Goal: Task Accomplishment & Management: Manage account settings

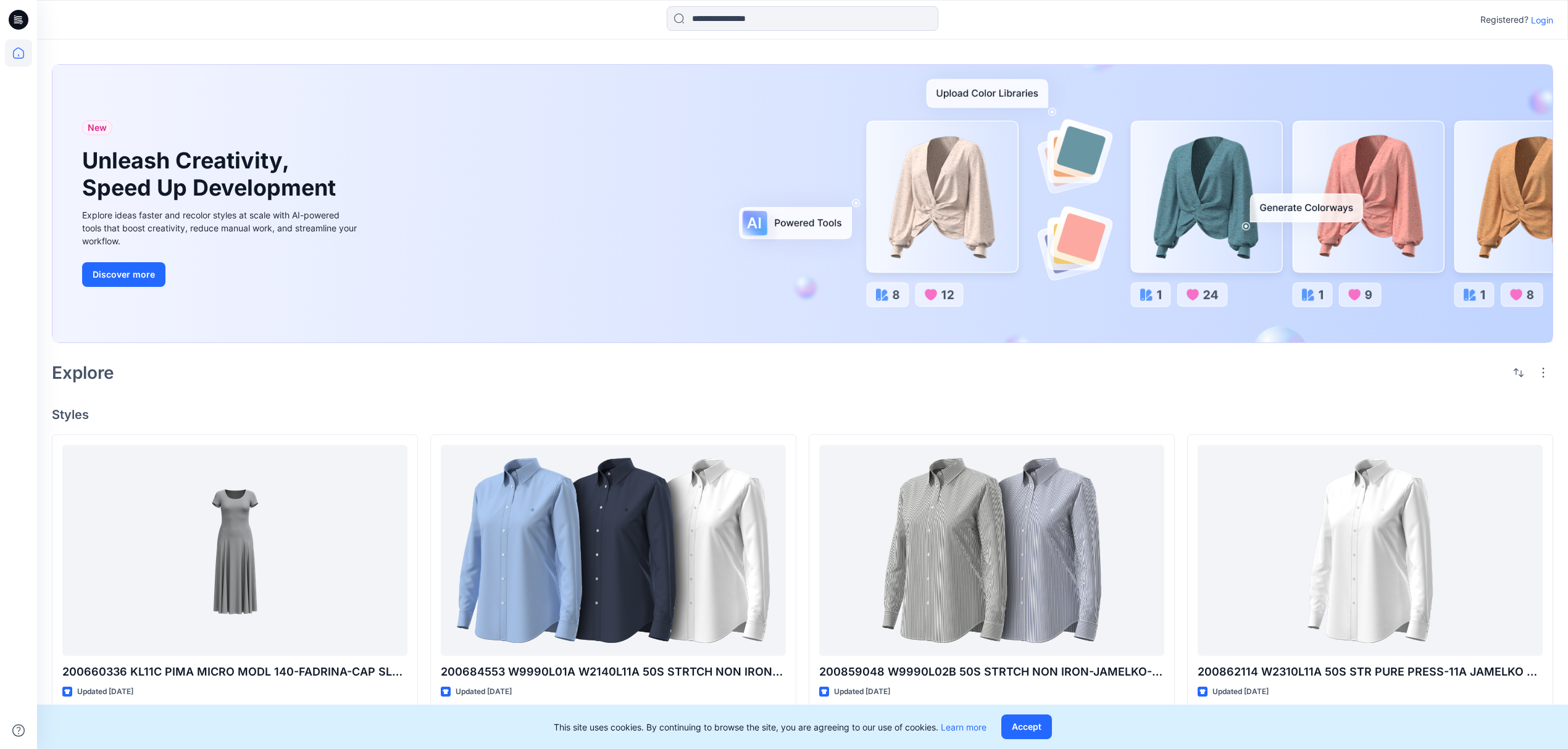
click at [1250, 16] on p "Login" at bounding box center [1541, 20] width 22 height 13
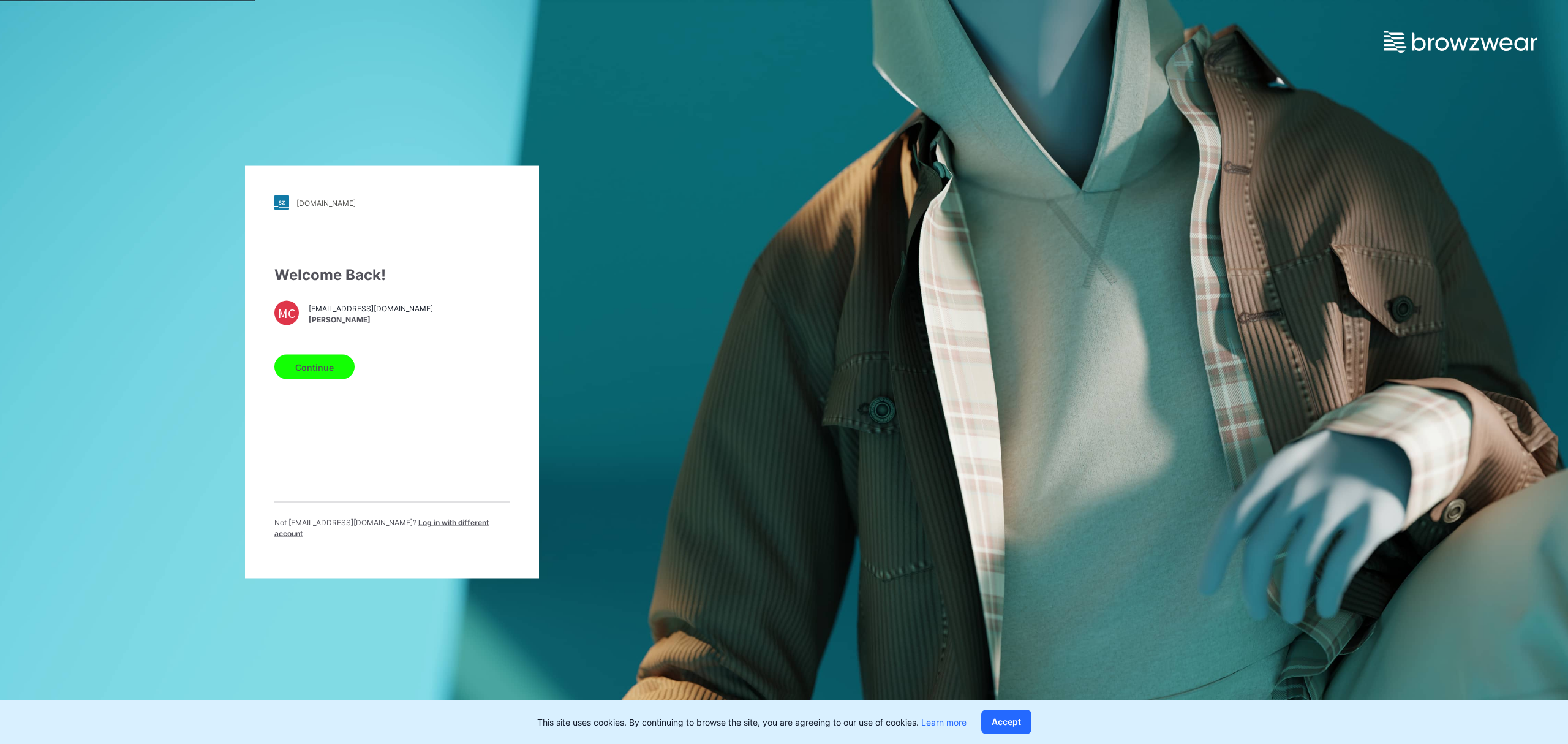
click at [321, 365] on button "Continue" at bounding box center [315, 367] width 81 height 25
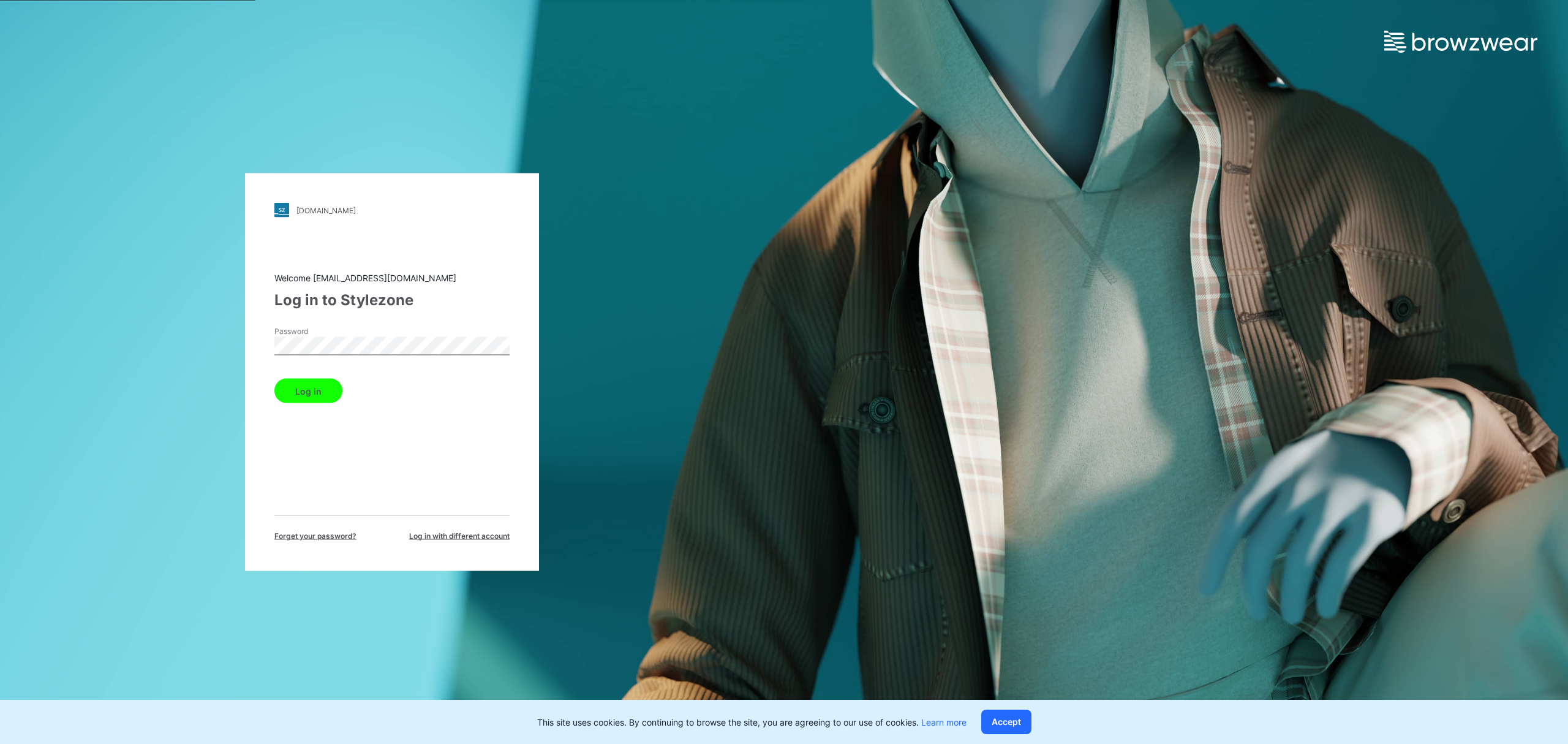
click at [318, 381] on button "Log in" at bounding box center [308, 391] width 68 height 25
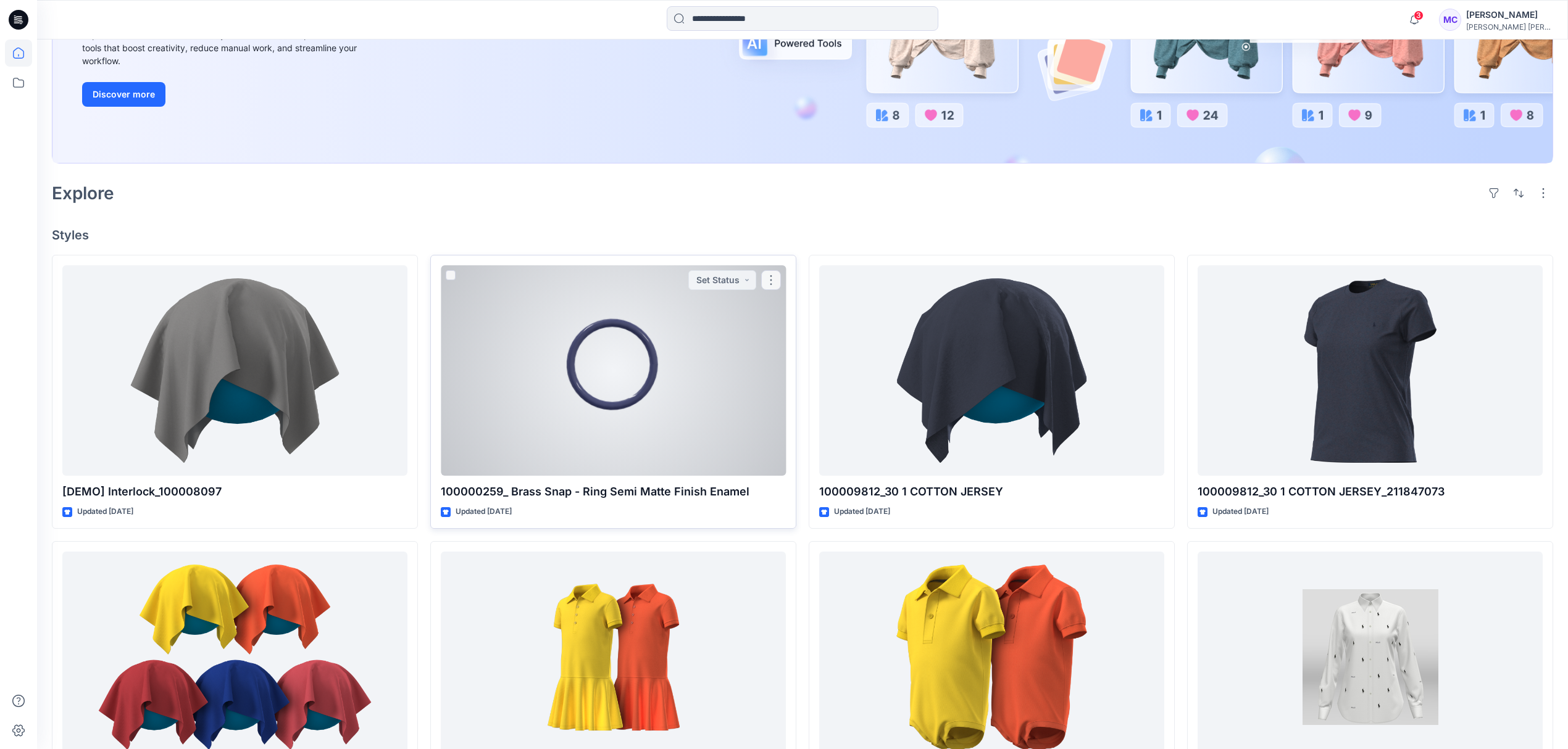
scroll to position [246, 0]
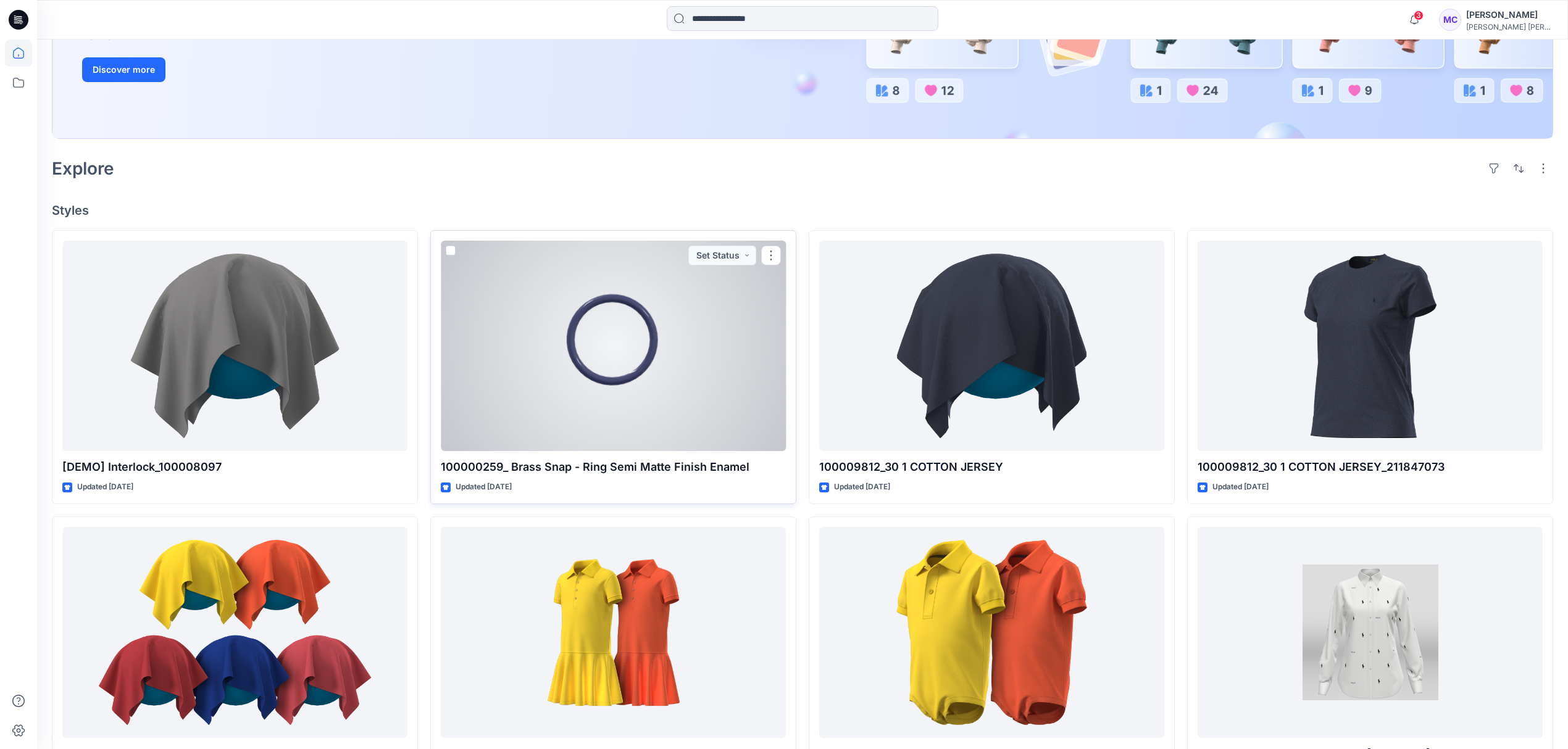
click at [691, 391] on div at bounding box center [613, 346] width 345 height 211
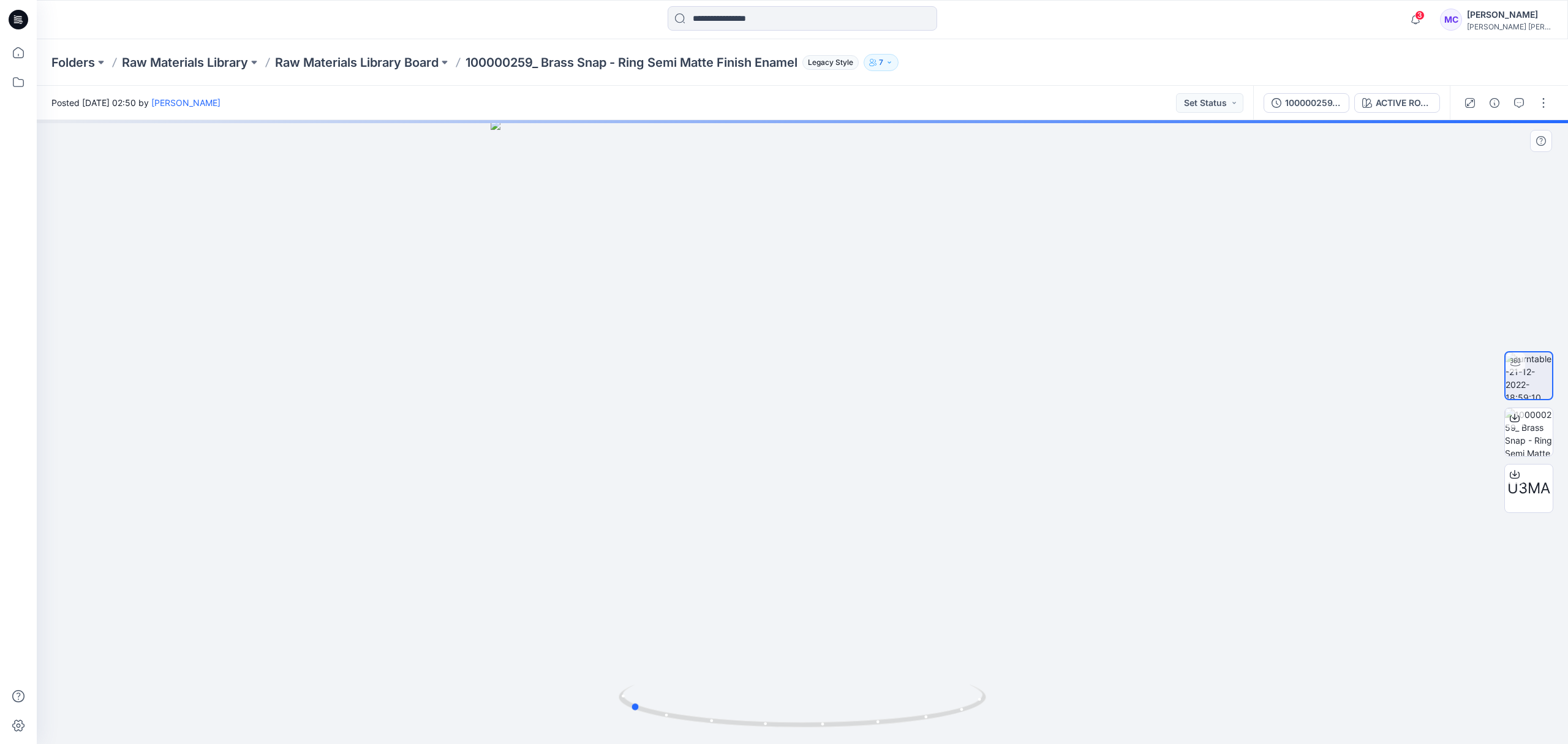
drag, startPoint x: 1004, startPoint y: 574, endPoint x: 817, endPoint y: 576, distance: 187.0
click at [817, 576] on div at bounding box center [802, 432] width 1532 height 624
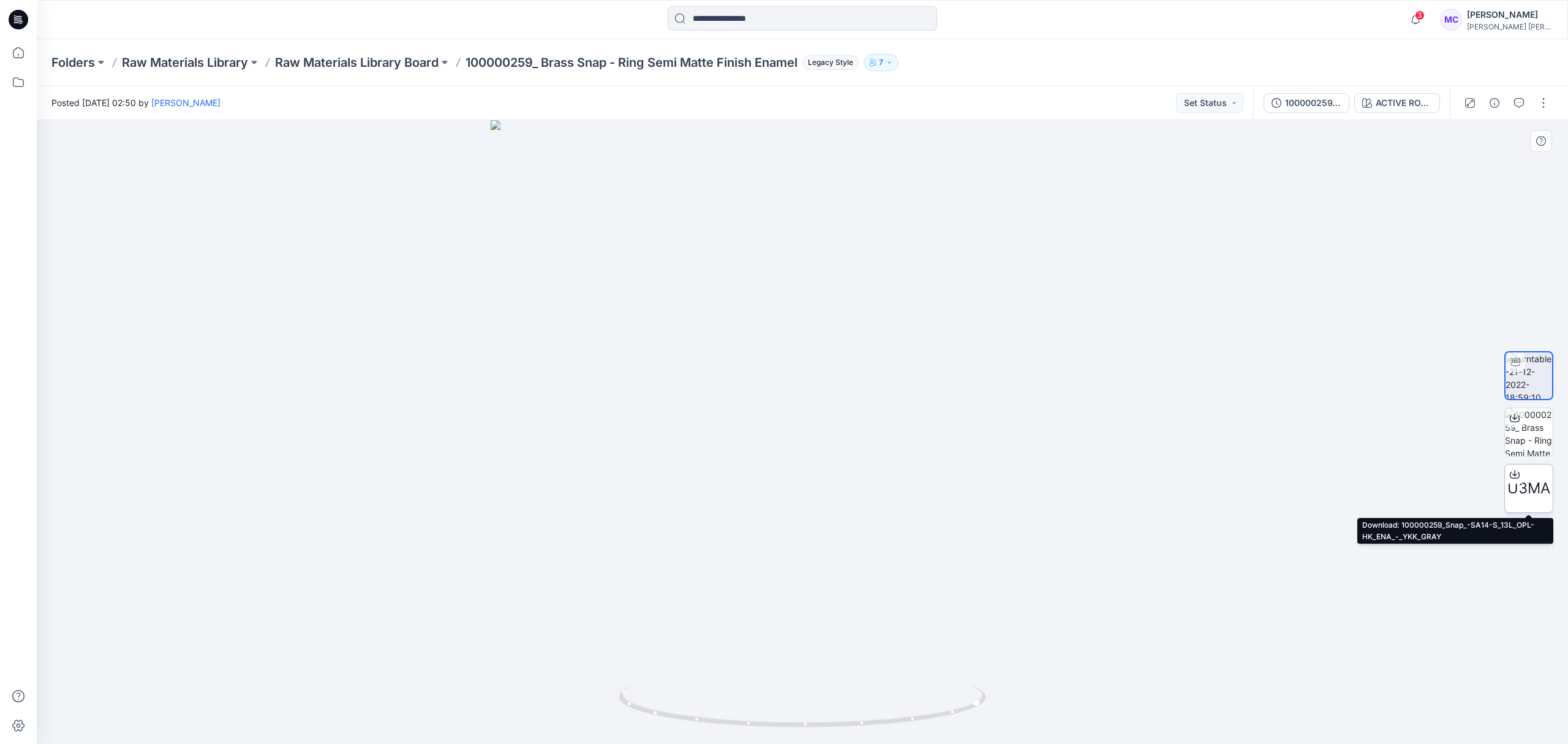
click at [1241, 483] on span "U3MA" at bounding box center [1529, 488] width 43 height 22
drag, startPoint x: 1000, startPoint y: 522, endPoint x: 1246, endPoint y: 512, distance: 246.2
click at [1241, 512] on div at bounding box center [802, 432] width 1532 height 624
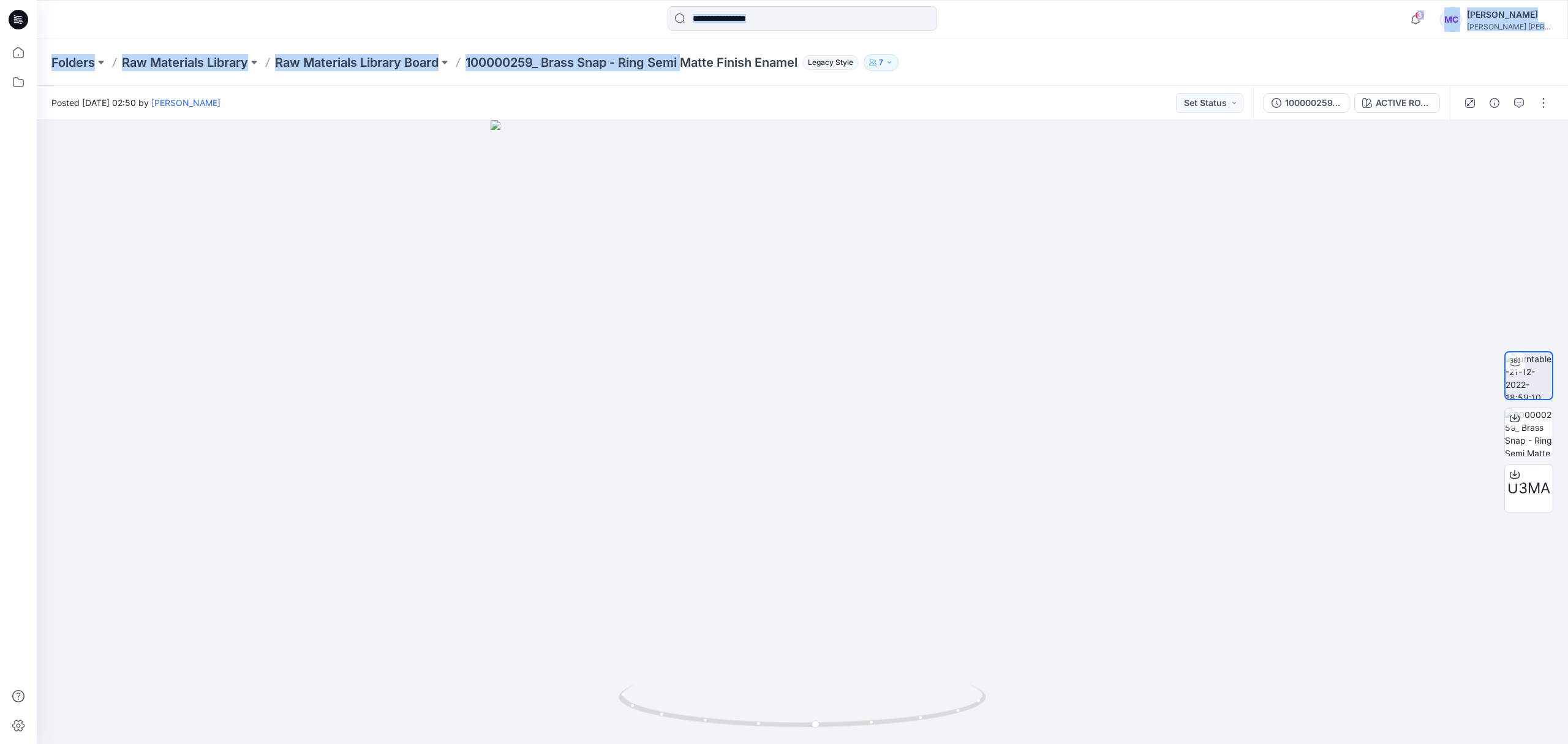
drag, startPoint x: 685, startPoint y: 33, endPoint x: 702, endPoint y: 31, distance: 17.1
click at [693, 30] on div "3 Notifications [PERSON_NAME] has updated [CREDIT_CARD_NUMBER] with 641835 001 …" at bounding box center [784, 372] width 1568 height 744
drag, startPoint x: 926, startPoint y: 539, endPoint x: 573, endPoint y: 527, distance: 353.2
click at [573, 527] on div at bounding box center [802, 432] width 1532 height 624
drag, startPoint x: 754, startPoint y: 334, endPoint x: 766, endPoint y: 277, distance: 58.2
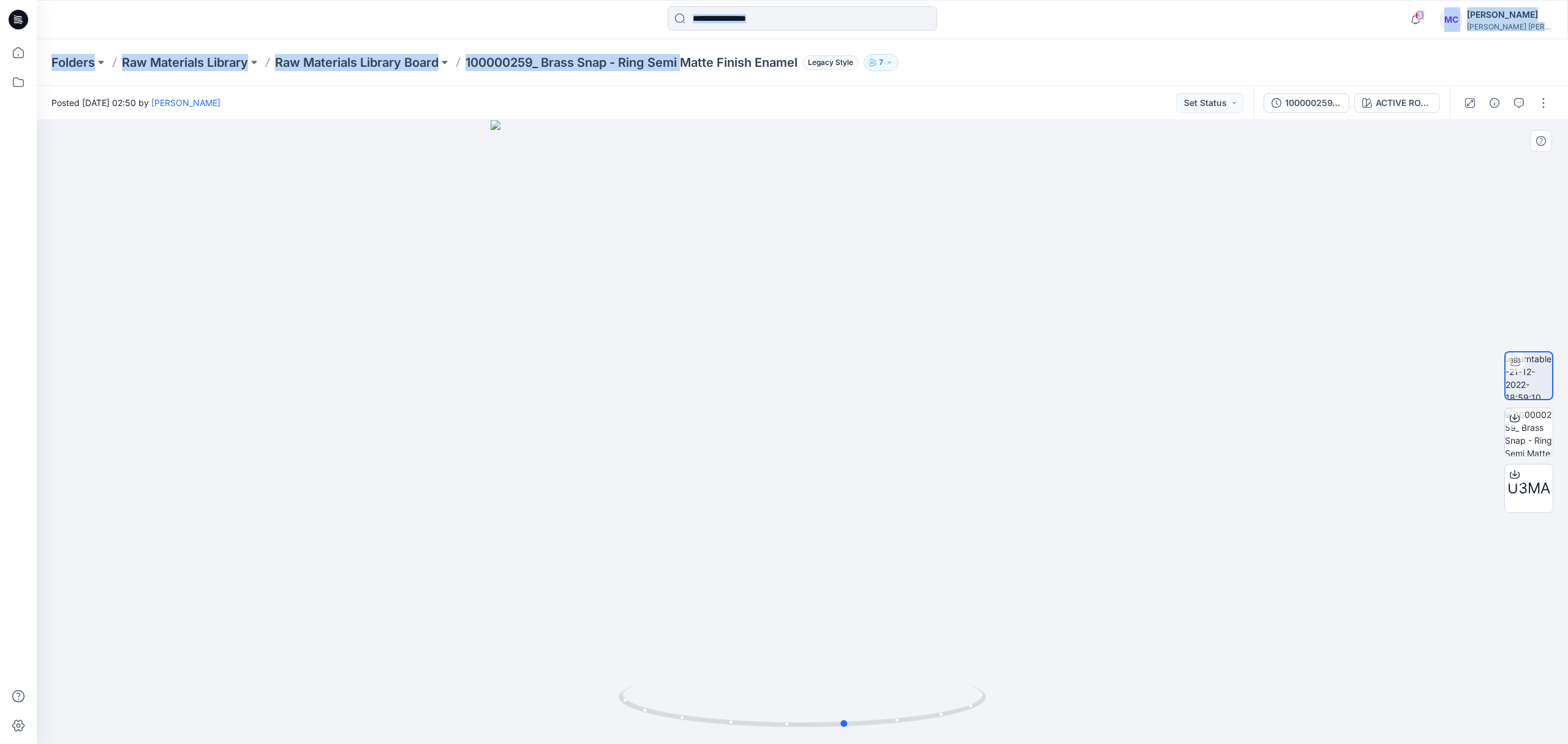
click at [766, 277] on div at bounding box center [802, 432] width 1532 height 624
